Goal: Information Seeking & Learning: Find specific fact

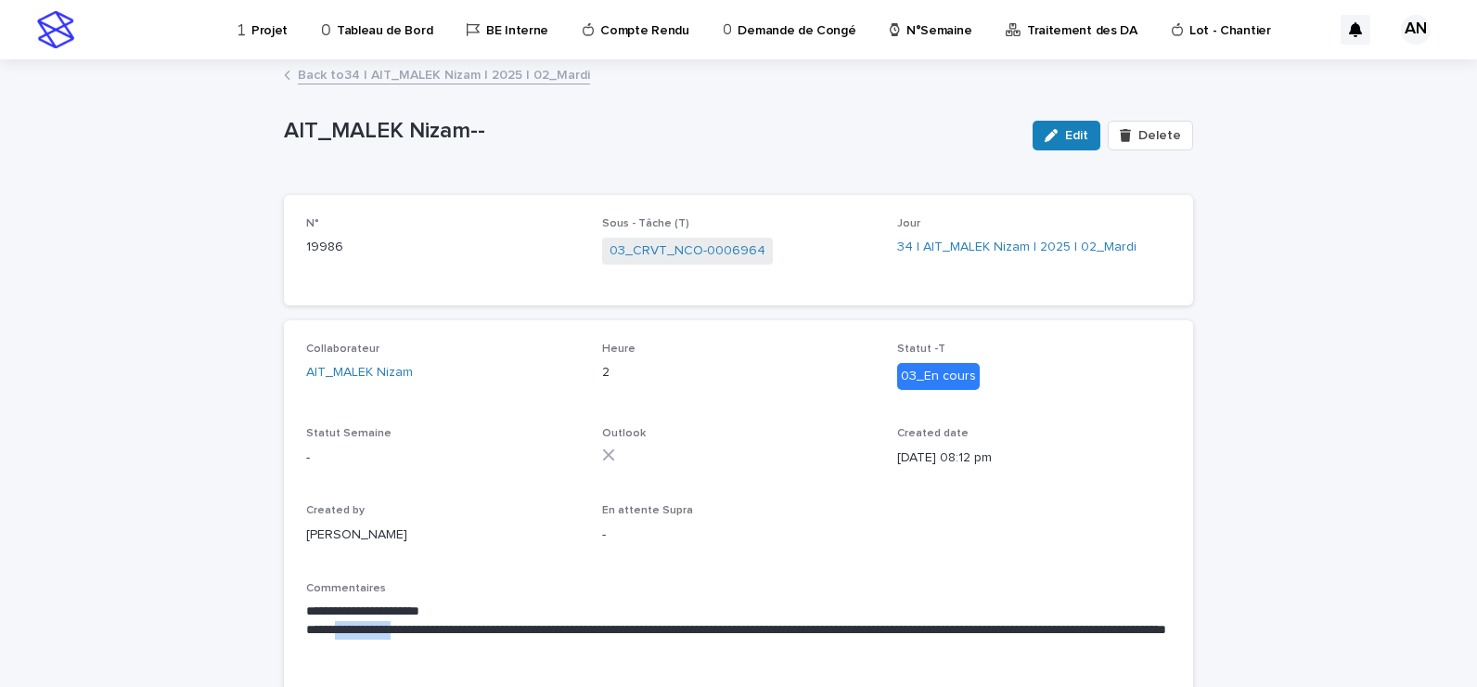
click at [340, 77] on link "Back to 34 | AIT_MALEK Nizam | 2025 | 02_Mardi" at bounding box center [444, 73] width 292 height 21
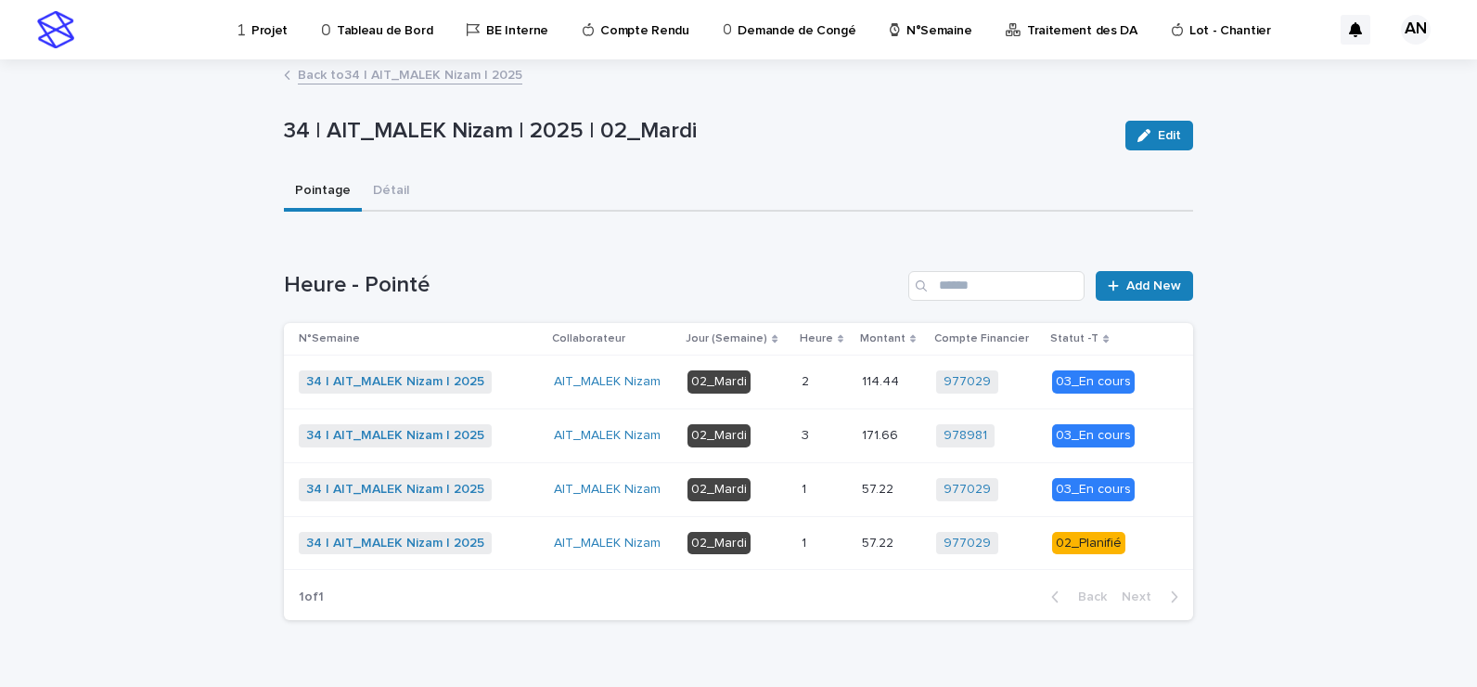
click at [521, 549] on div "34 | AIT_MALEK Nizam | 2025 + 0" at bounding box center [419, 543] width 240 height 23
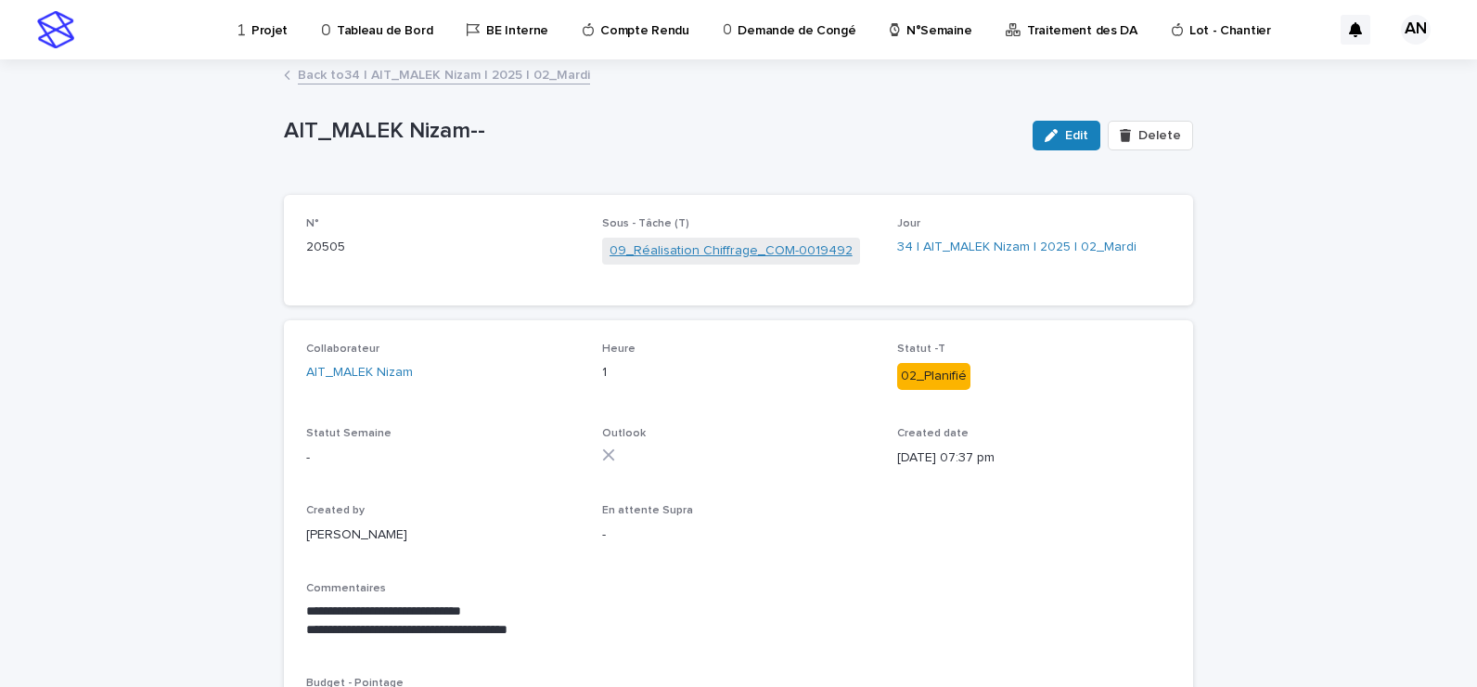
click at [677, 250] on link "09_Réalisation Chiffrage_COM-0019492" at bounding box center [731, 250] width 243 height 19
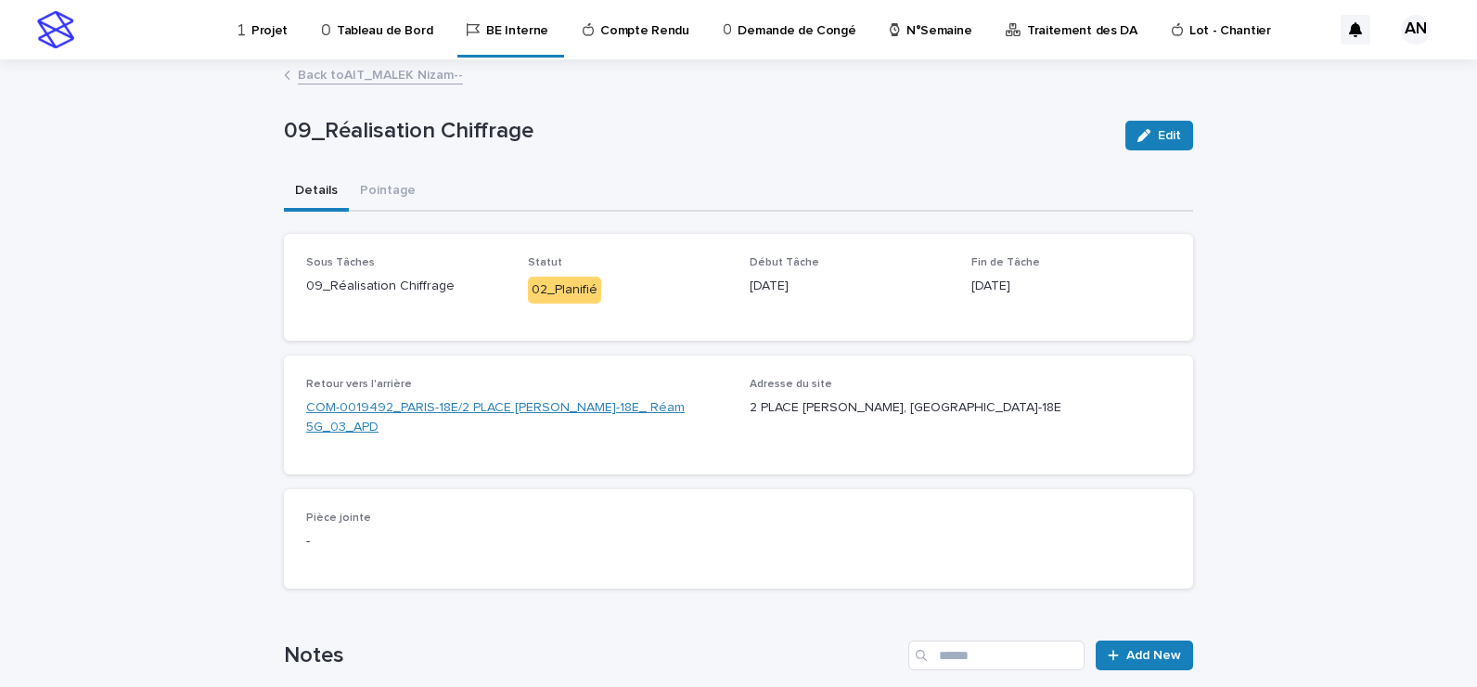
click at [459, 412] on link "COM-0019492_PARIS-18E/2 PLACE MARCEL AYMÉ_PARIS-18E_ Réam 5G_03_APD" at bounding box center [516, 417] width 421 height 39
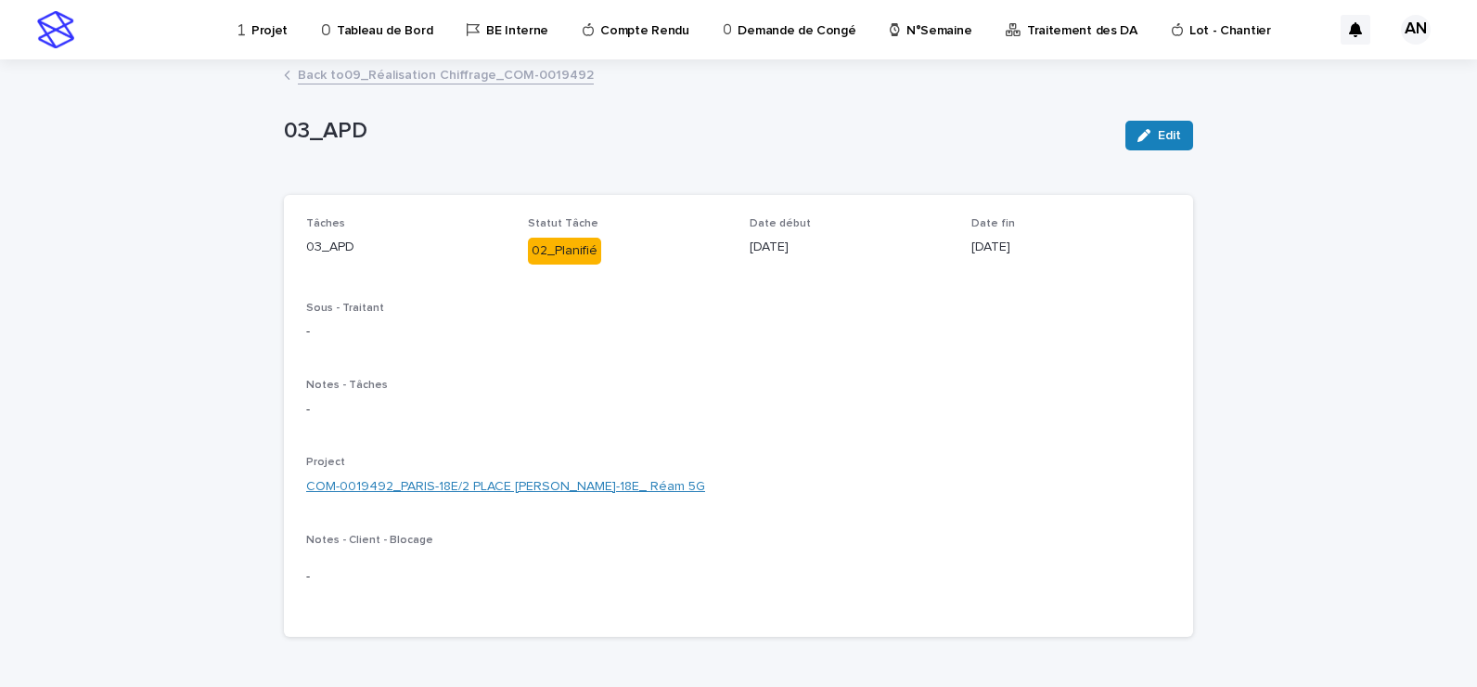
click at [670, 491] on link "COM-0019492_PARIS-18E/2 PLACE MARCEL AYMÉ_PARIS-18E_ Réam 5G" at bounding box center [505, 486] width 399 height 19
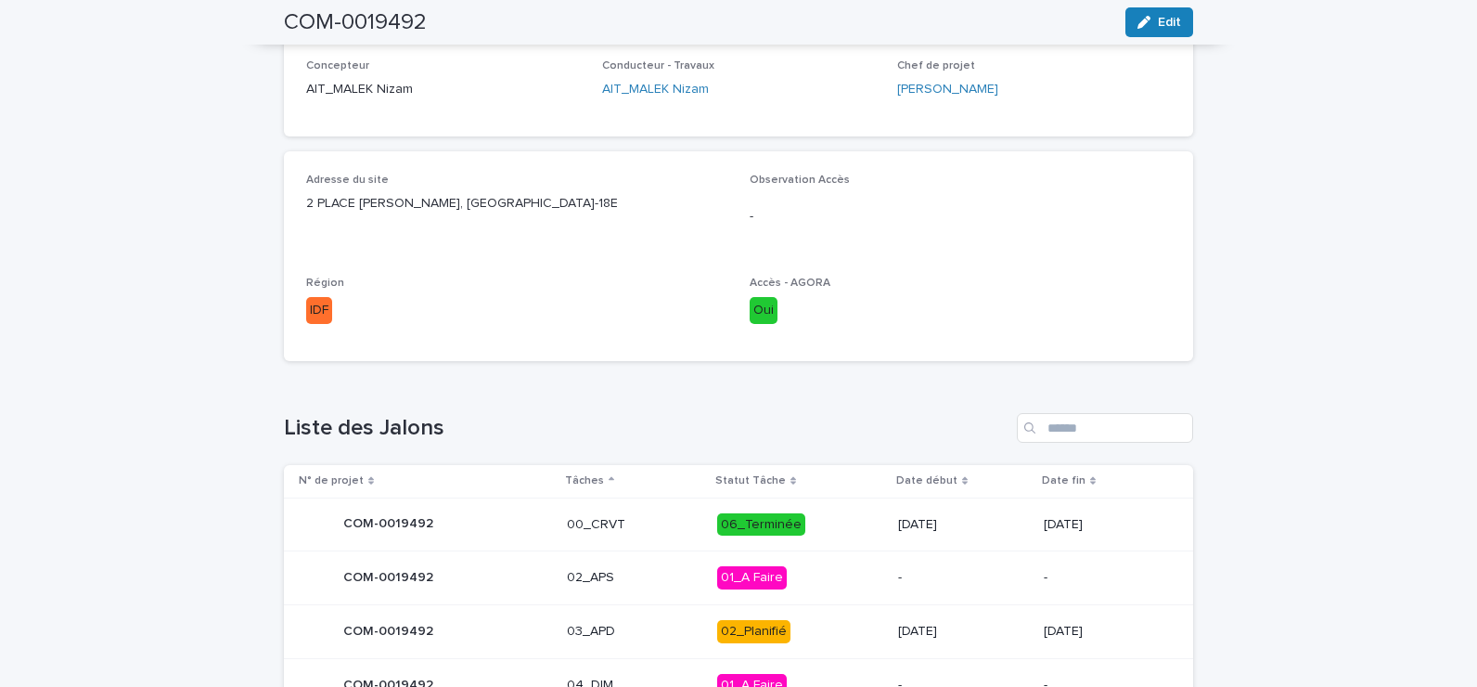
scroll to position [650, 0]
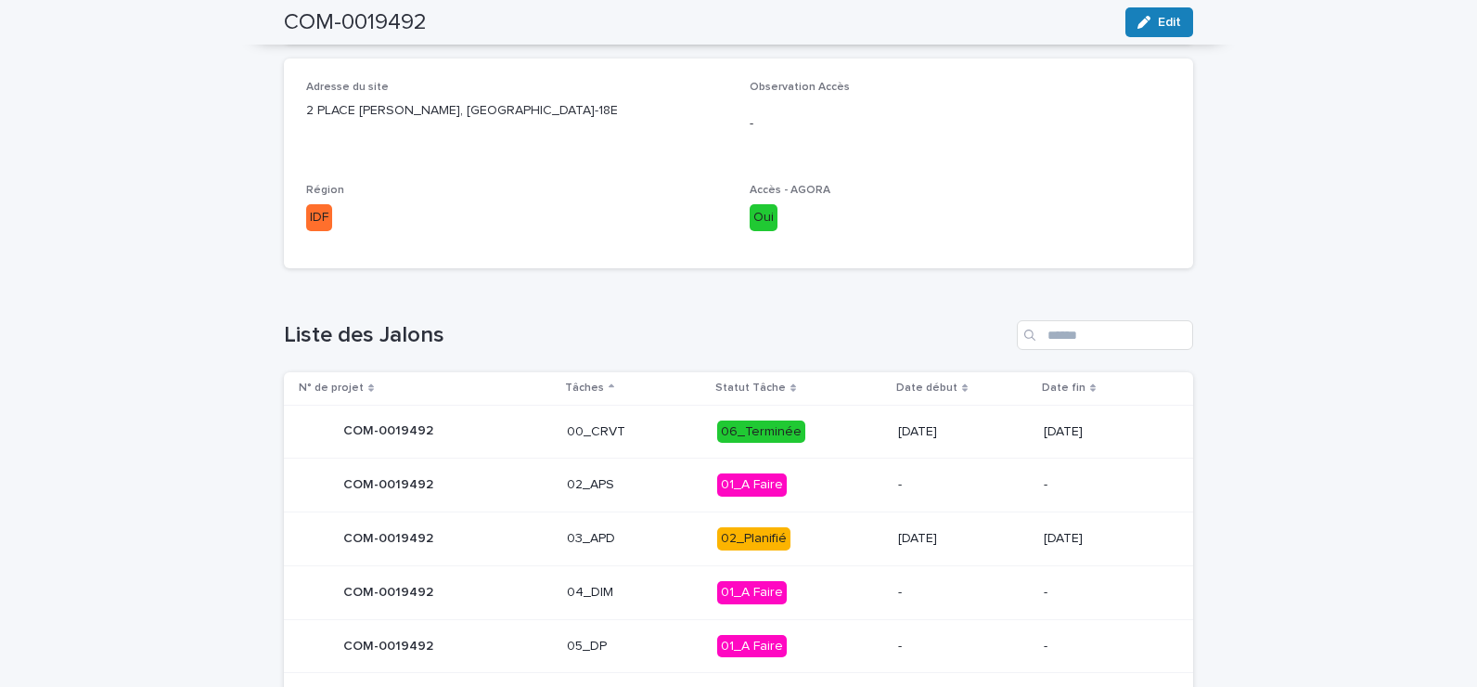
click at [640, 548] on div "03_APD" at bounding box center [634, 538] width 135 height 31
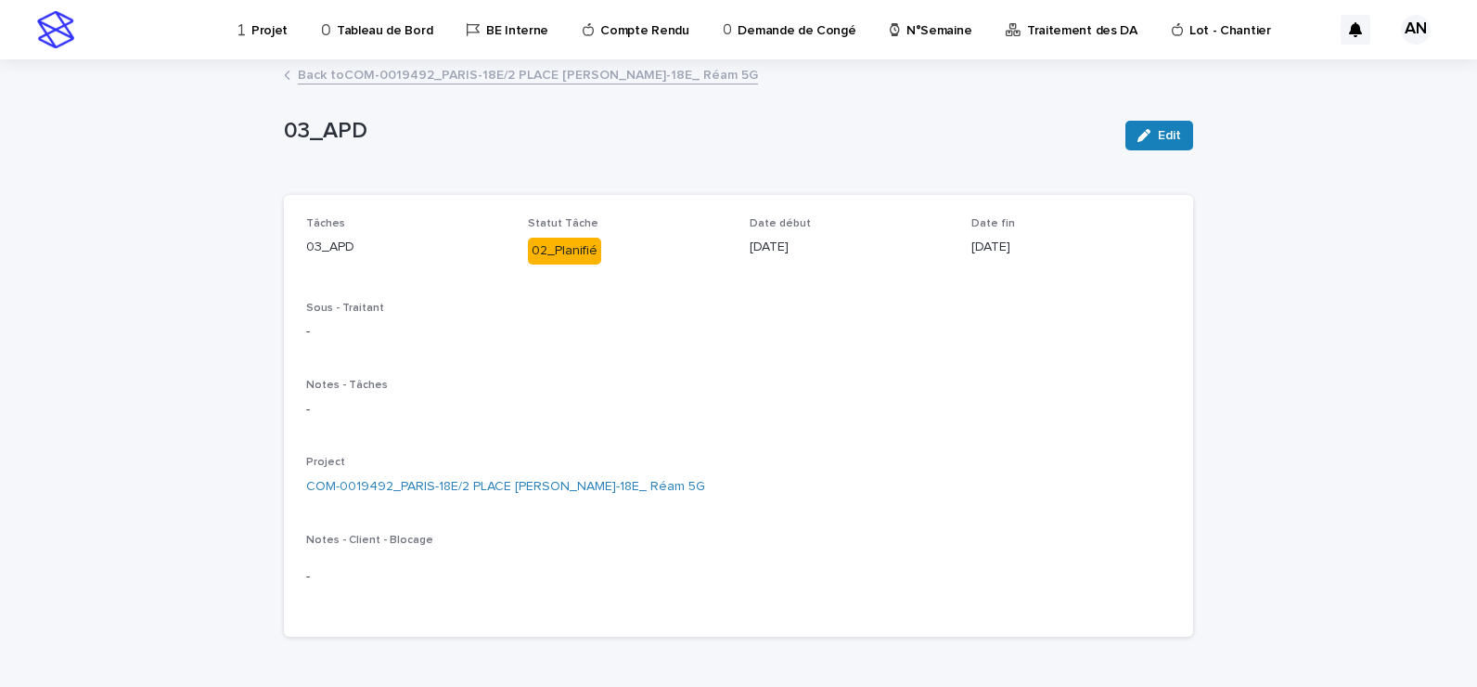
click at [484, 71] on link "Back to COM-0019492_PARIS-18E/2 PLACE MARCEL AYMÉ_PARIS-18E_ Réam 5G" at bounding box center [528, 73] width 460 height 21
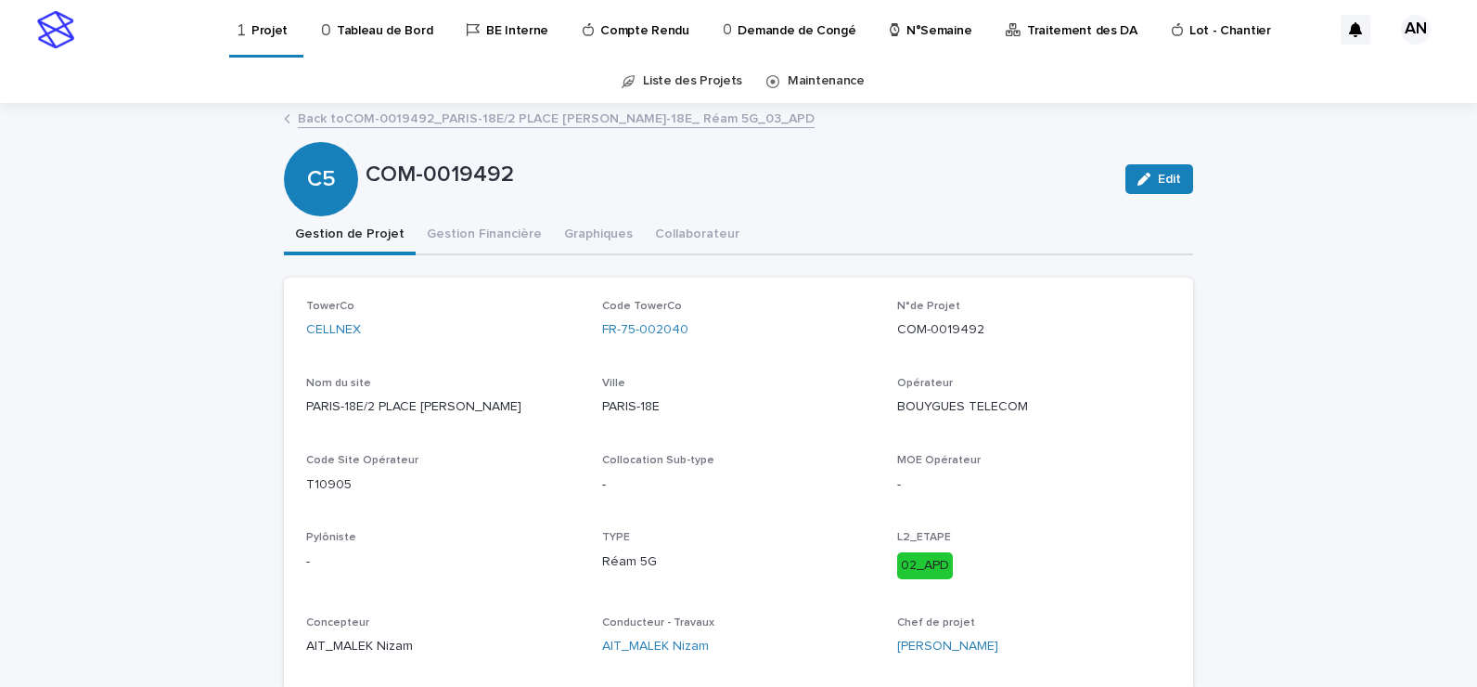
click at [482, 111] on link "Back to COM-0019492_PARIS-18E/2 PLACE MARCEL AYMÉ_PARIS-18E_ Réam 5G_03_APD" at bounding box center [556, 117] width 517 height 21
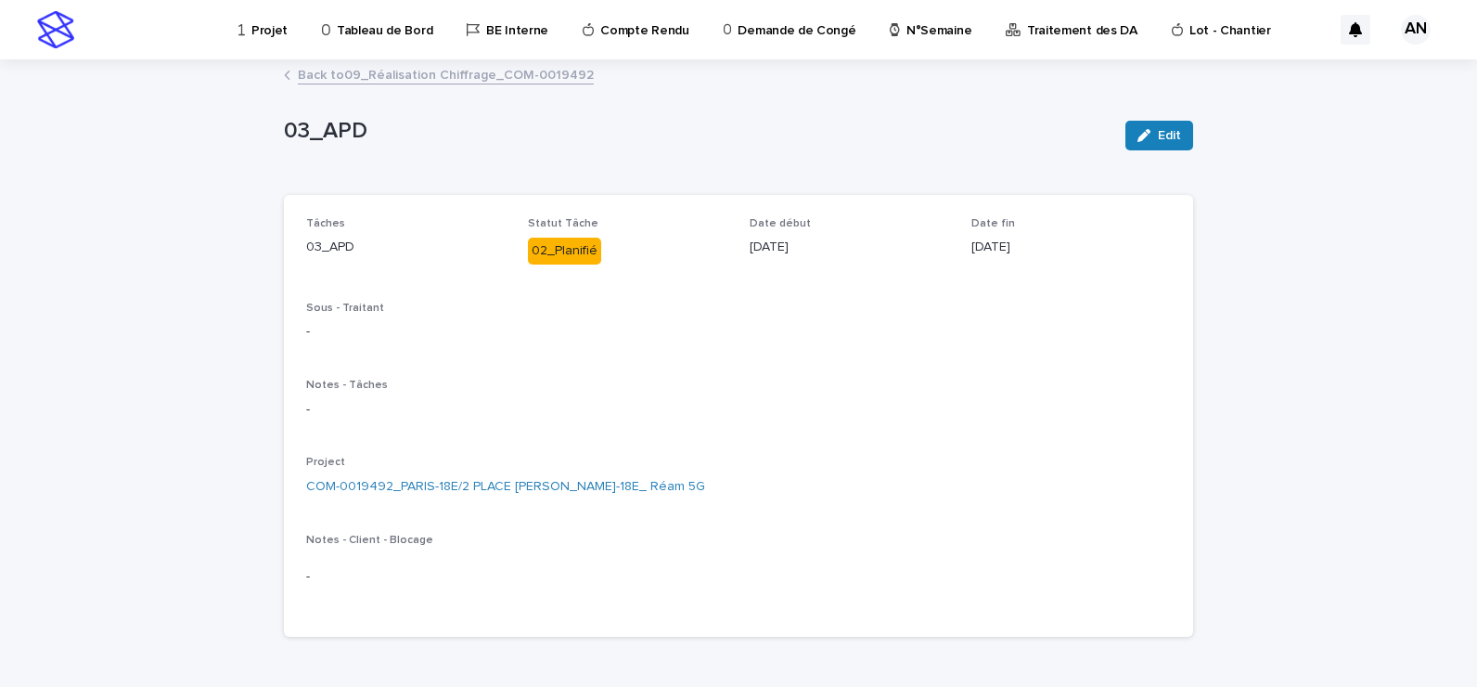
click at [492, 78] on link "Back to 09_Réalisation Chiffrage_COM-0019492" at bounding box center [446, 73] width 296 height 21
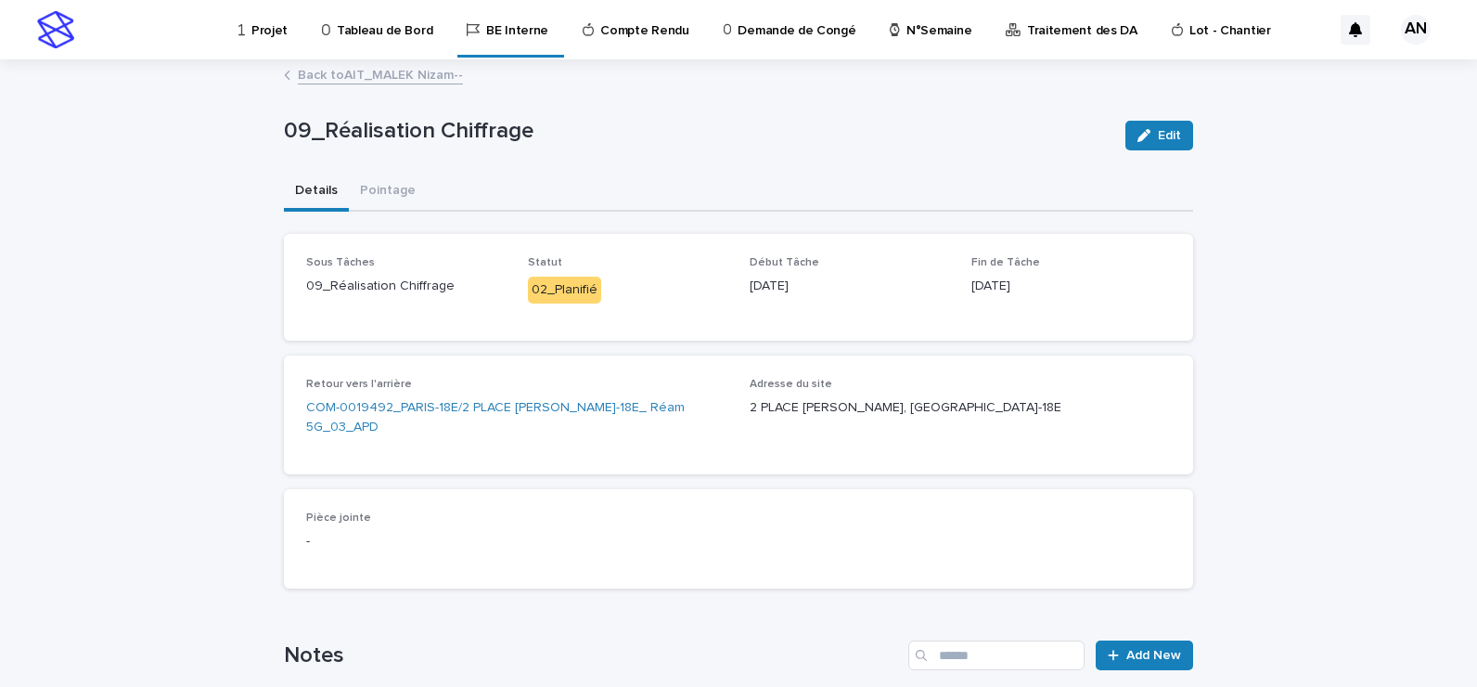
click at [408, 76] on link "Back to AIT_MALEK Nizam--" at bounding box center [380, 73] width 165 height 21
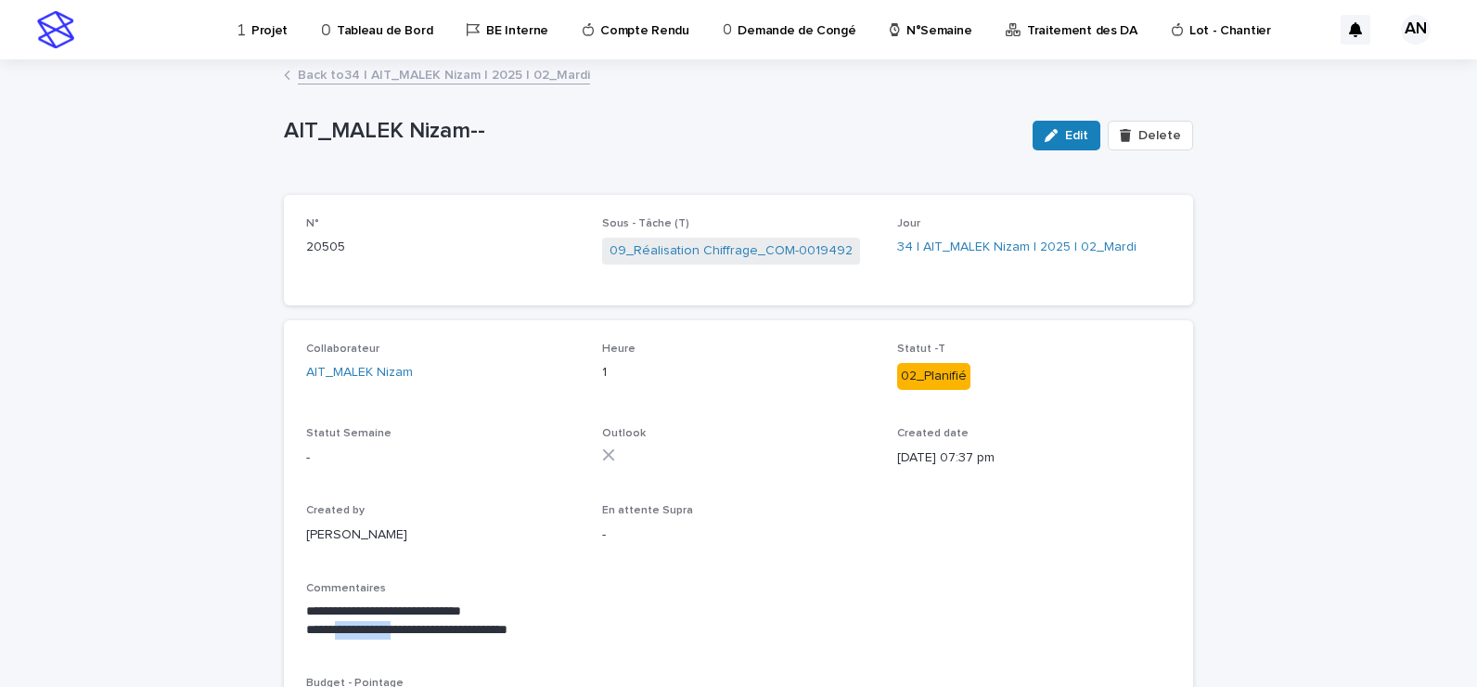
drag, startPoint x: 420, startPoint y: 628, endPoint x: 337, endPoint y: 625, distance: 83.6
click at [337, 625] on p "**********" at bounding box center [738, 630] width 865 height 19
copy p "**********"
click at [509, 77] on link "Back to 34 | AIT_MALEK Nizam | 2025 | 02_Mardi" at bounding box center [444, 73] width 292 height 21
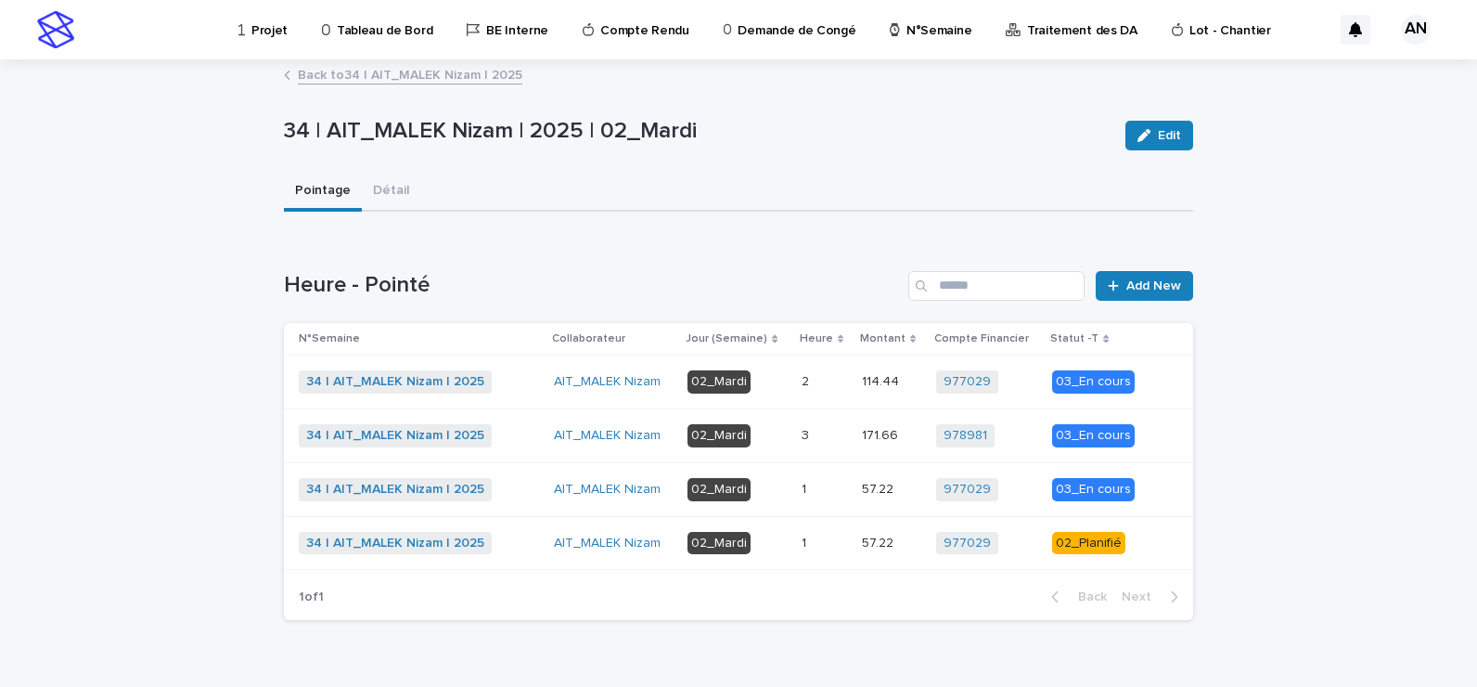
click at [825, 377] on p at bounding box center [824, 382] width 45 height 16
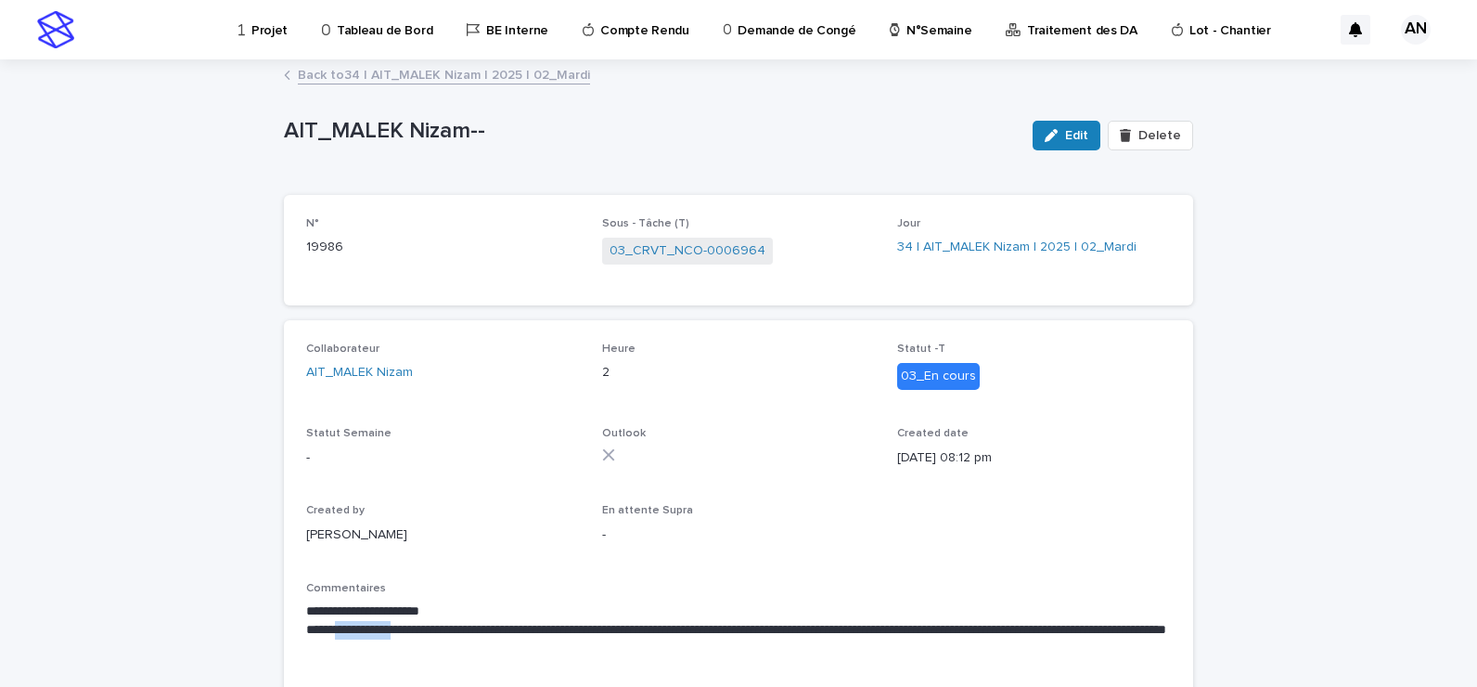
drag, startPoint x: 418, startPoint y: 627, endPoint x: 339, endPoint y: 625, distance: 79.8
click at [339, 625] on p "**********" at bounding box center [738, 639] width 865 height 37
copy p "**********"
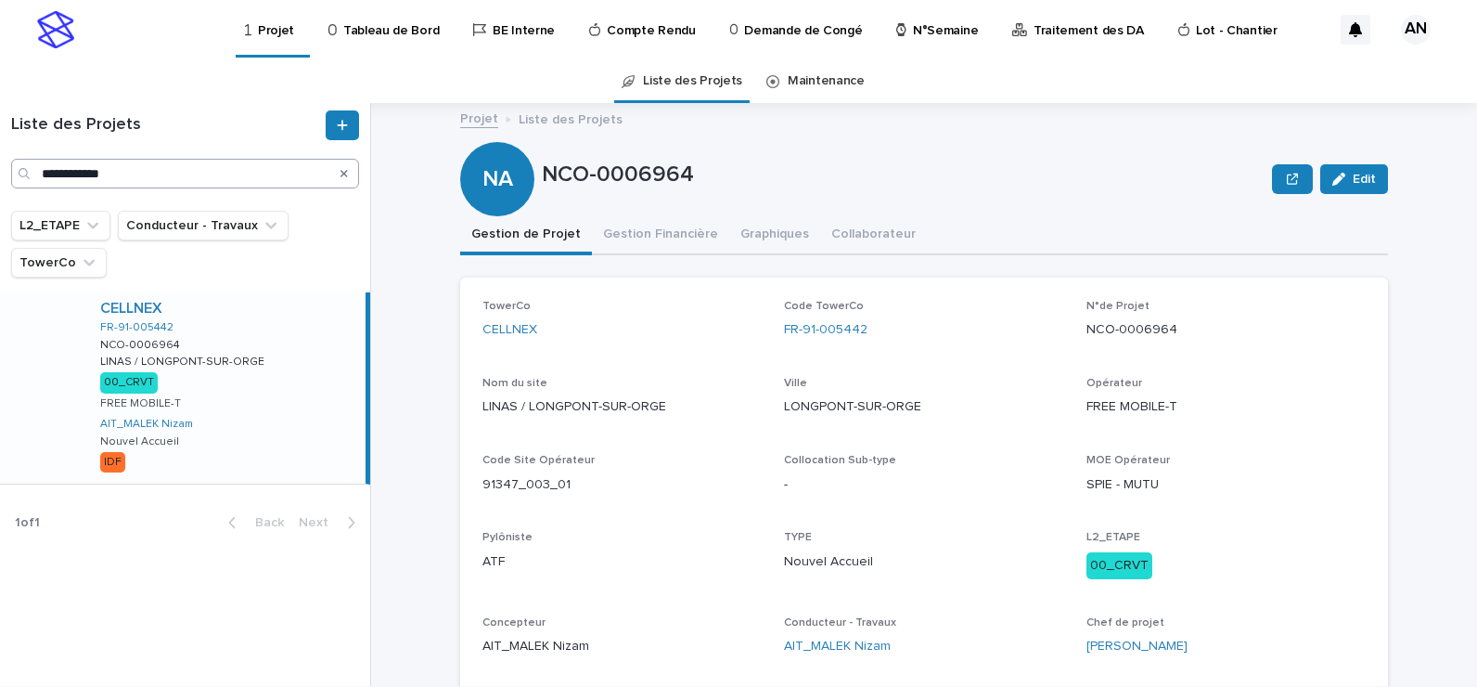
scroll to position [93, 0]
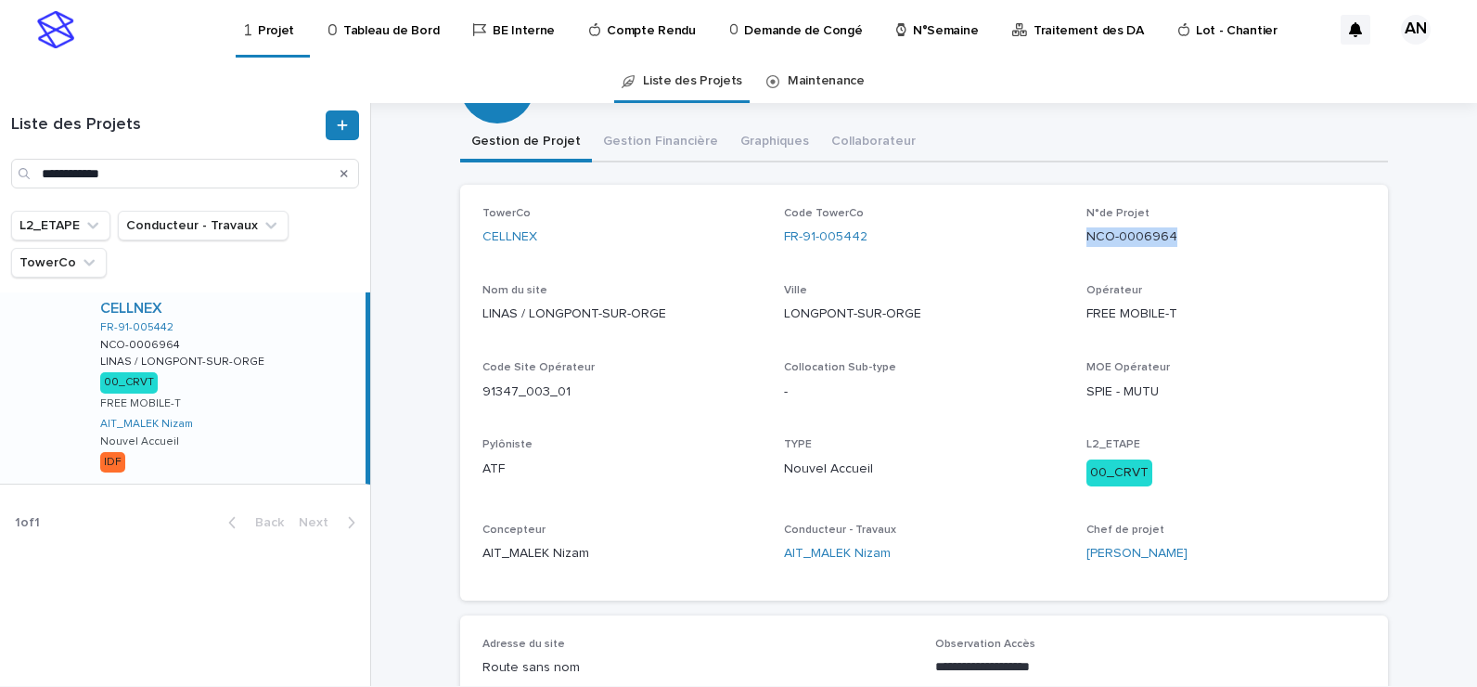
drag, startPoint x: 1195, startPoint y: 229, endPoint x: 1075, endPoint y: 247, distance: 121.0
click at [1075, 247] on div "TowerCo CELLNEX Code TowerCo FR-91-005442 N°de Projet NCO-0006964 Nom du site L…" at bounding box center [924, 392] width 883 height 371
copy p "NCO-0006964"
